Goal: Navigation & Orientation: Find specific page/section

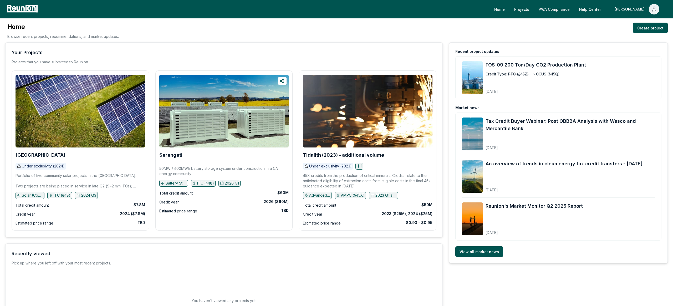
click at [574, 6] on link "PWA Compliance" at bounding box center [554, 9] width 39 height 11
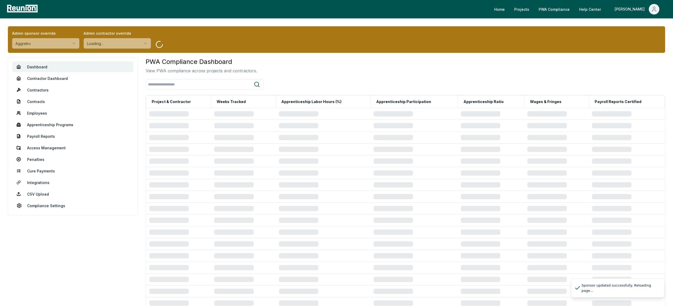
click at [312, 68] on div "PWA Compliance Dashboard View PWA compliance across projects and contractors." at bounding box center [406, 65] width 520 height 17
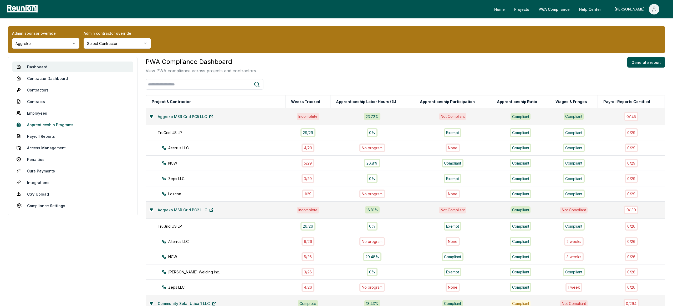
click at [55, 125] on link "Apprenticeship Programs" at bounding box center [72, 124] width 121 height 11
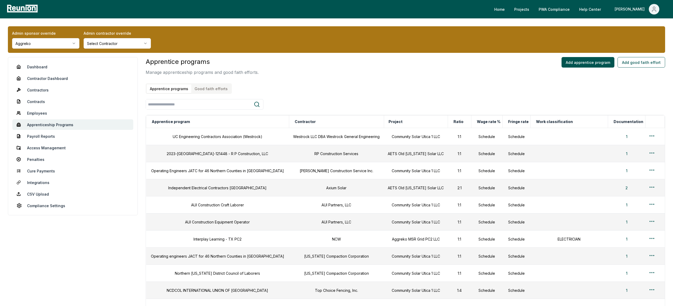
click at [218, 92] on button "Good faith efforts" at bounding box center [210, 88] width 39 height 9
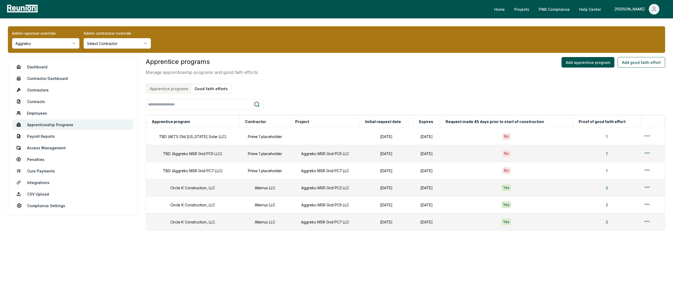
click at [488, 92] on div "Apprentice programs Manage apprenticeship programs and good faith efforts. Appr…" at bounding box center [406, 75] width 520 height 37
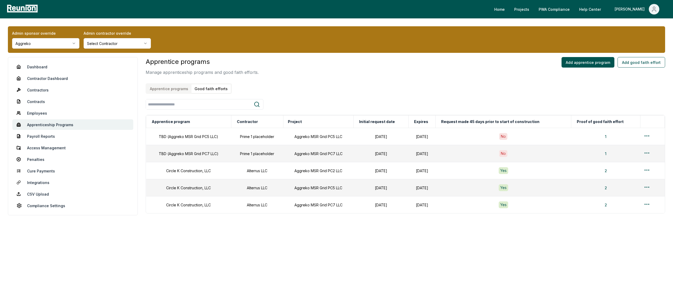
click at [218, 85] on button "Good faith efforts" at bounding box center [210, 88] width 39 height 9
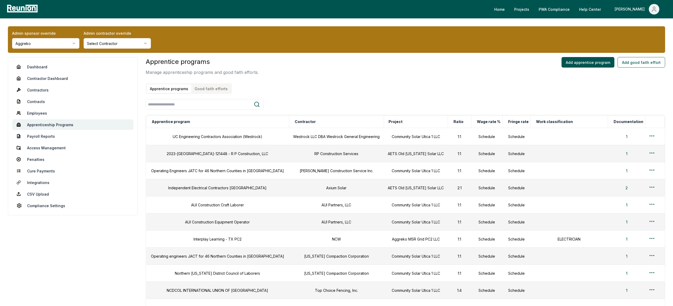
click at [213, 90] on button "Good faith efforts" at bounding box center [210, 88] width 39 height 9
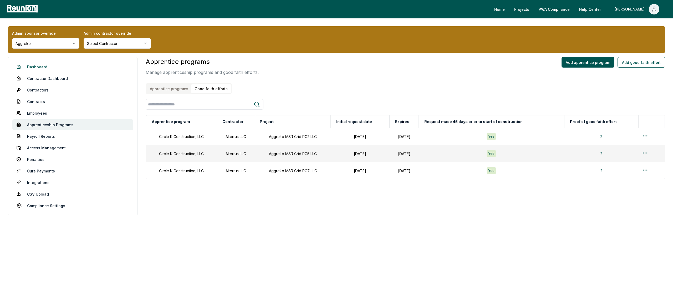
click at [37, 68] on link "Dashboard" at bounding box center [72, 67] width 121 height 11
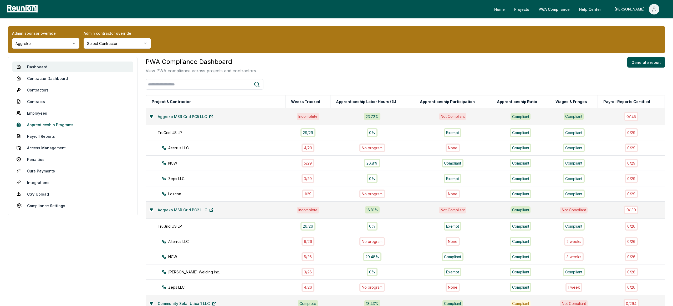
click at [41, 121] on link "Apprenticeship Programs" at bounding box center [72, 124] width 121 height 11
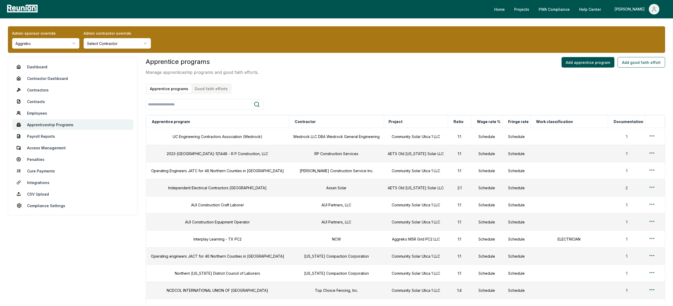
click at [214, 81] on div "Apprentice programs Manage apprenticeship programs and good faith efforts. Appr…" at bounding box center [202, 75] width 113 height 37
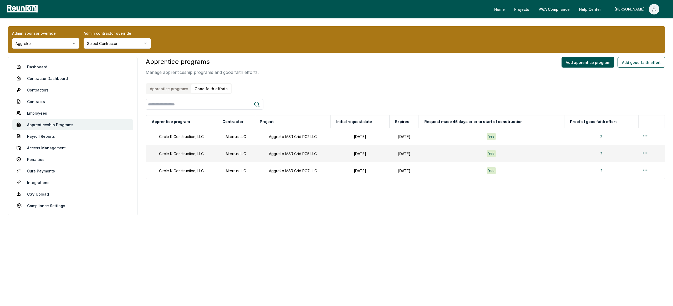
click at [214, 87] on button "Good faith efforts" at bounding box center [210, 88] width 39 height 9
click at [648, 152] on html "Please visit us on your desktop We're working on making our marketplace mobile-…" at bounding box center [336, 153] width 673 height 306
click at [623, 172] on div "Edit" at bounding box center [644, 173] width 50 height 9
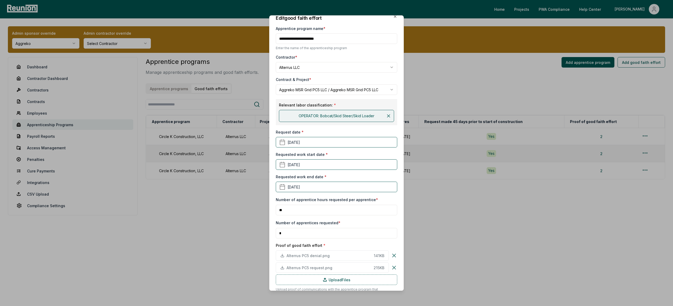
scroll to position [8, 0]
